Goal: Answer question/provide support

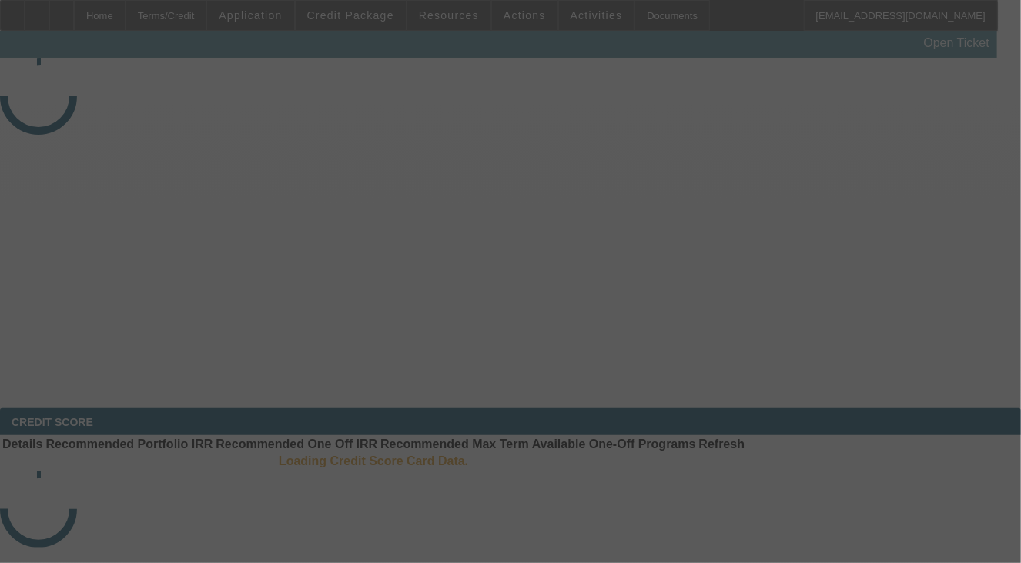
click at [930, 226] on div at bounding box center [510, 281] width 1021 height 563
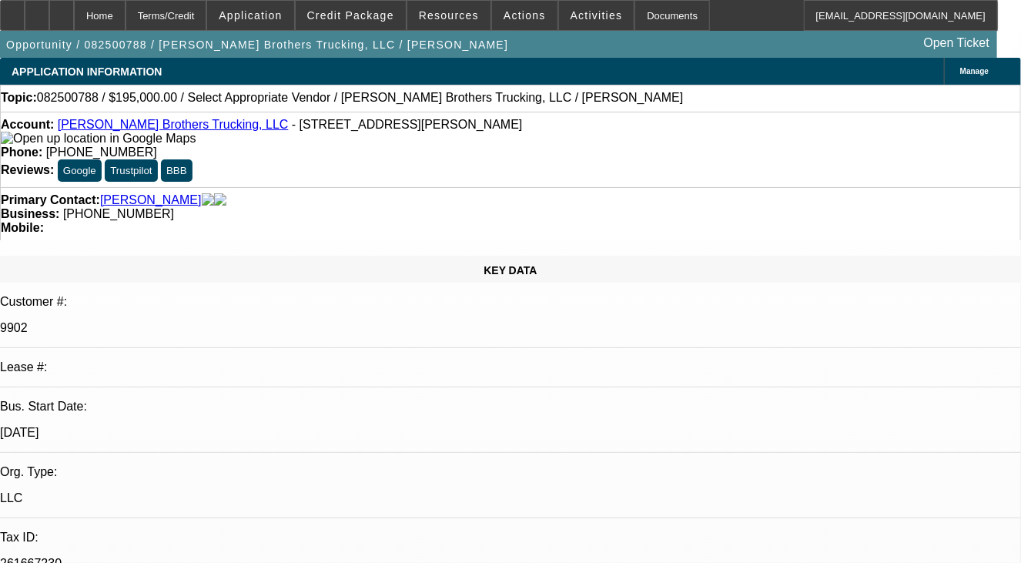
select select "0"
select select "2"
select select "0.1"
radio input "true"
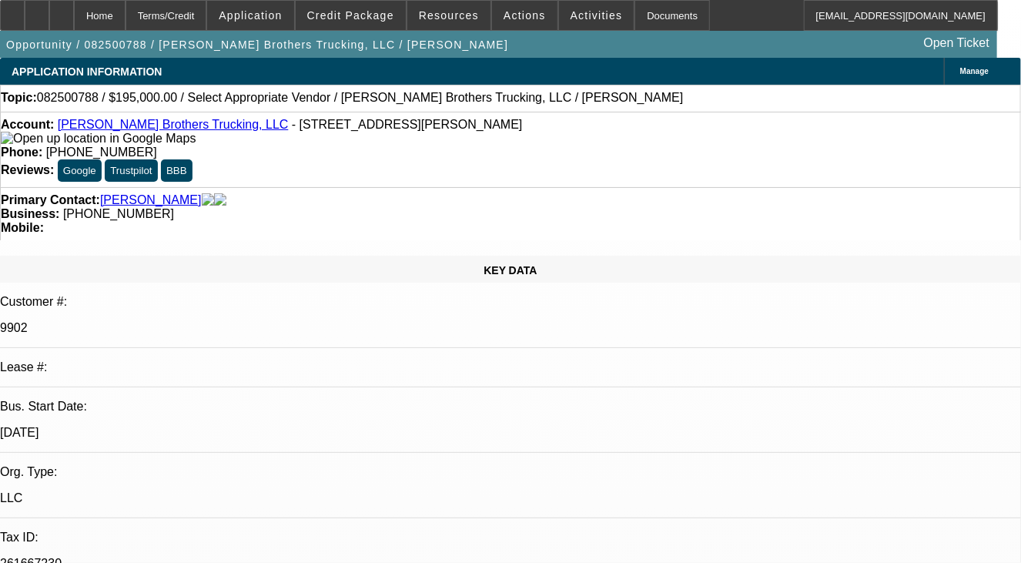
select select "1"
select select "2"
select select "4"
type textarea "SOLD LEASE , NO PMT INFO"
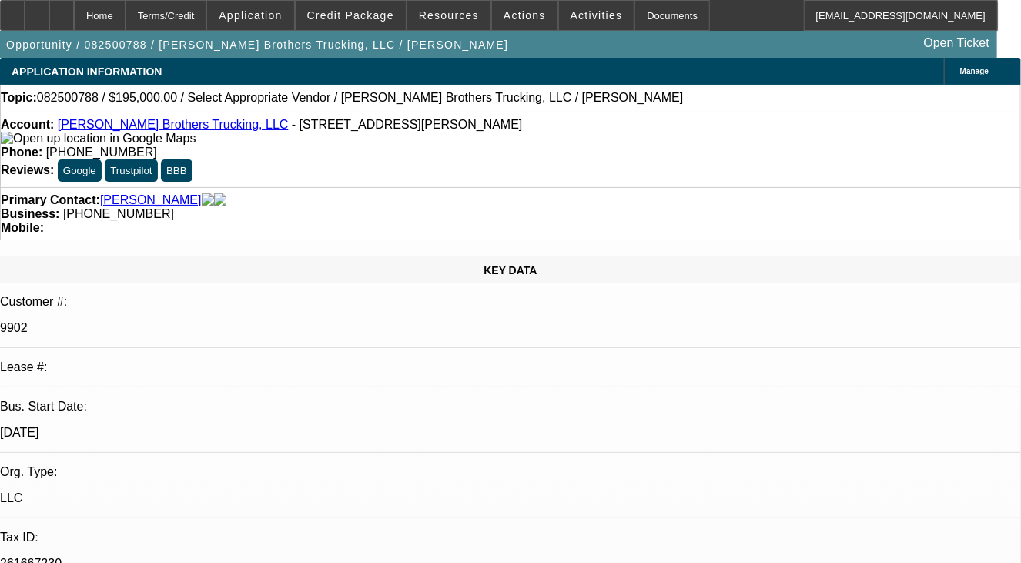
radio input "true"
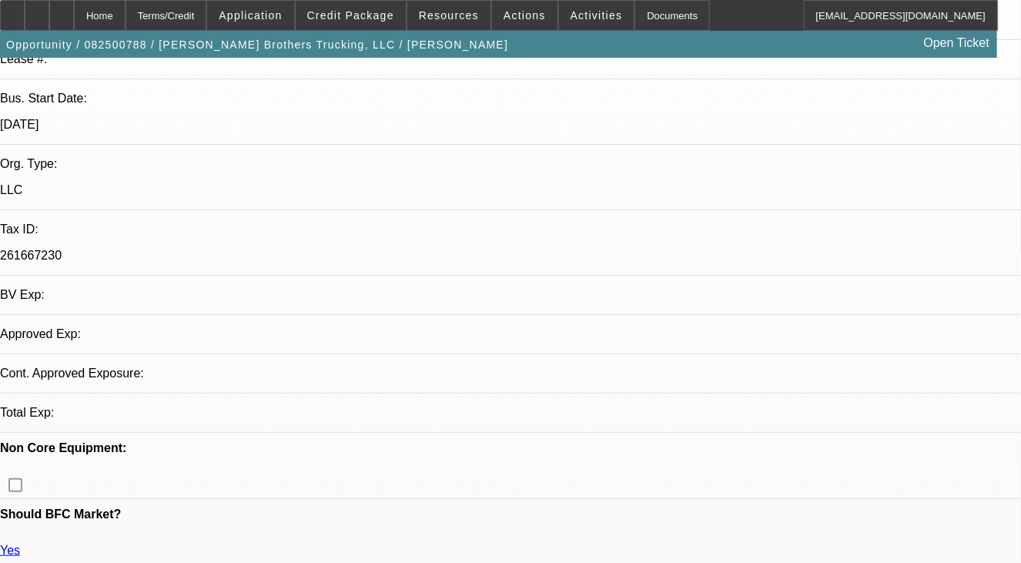
select select "0"
select select "2"
select select "0.1"
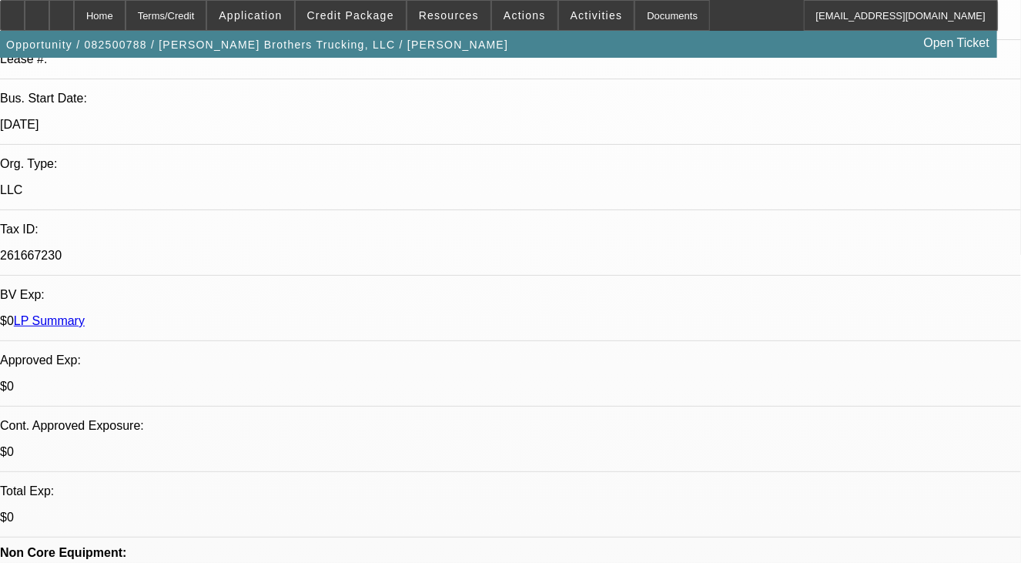
select select "1"
select select "2"
select select "4"
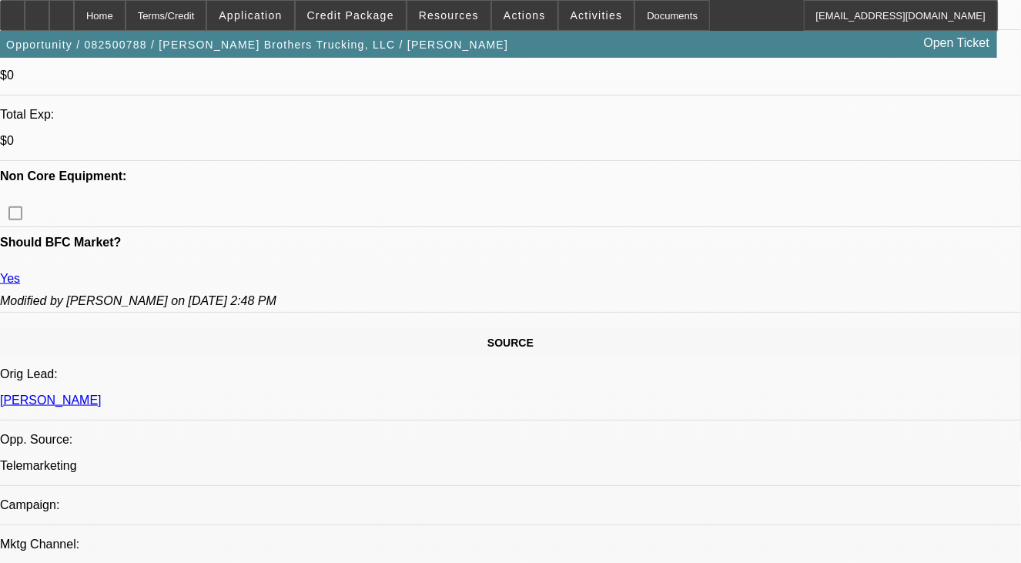
scroll to position [847, 0]
